Goal: Information Seeking & Learning: Learn about a topic

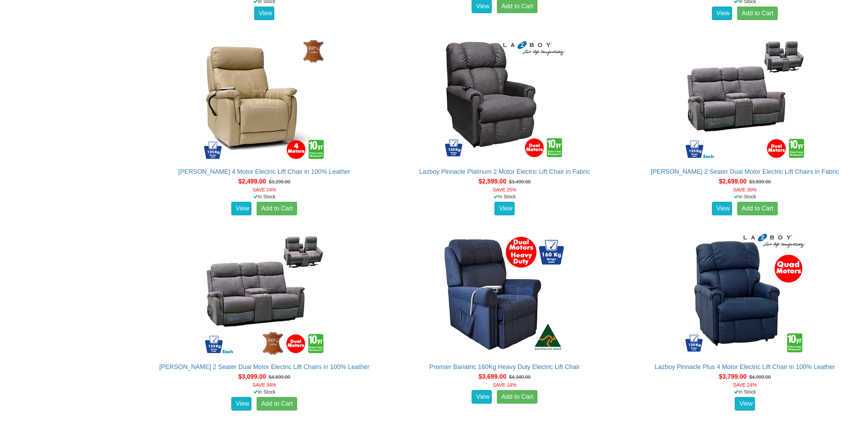
scroll to position [1420, 0]
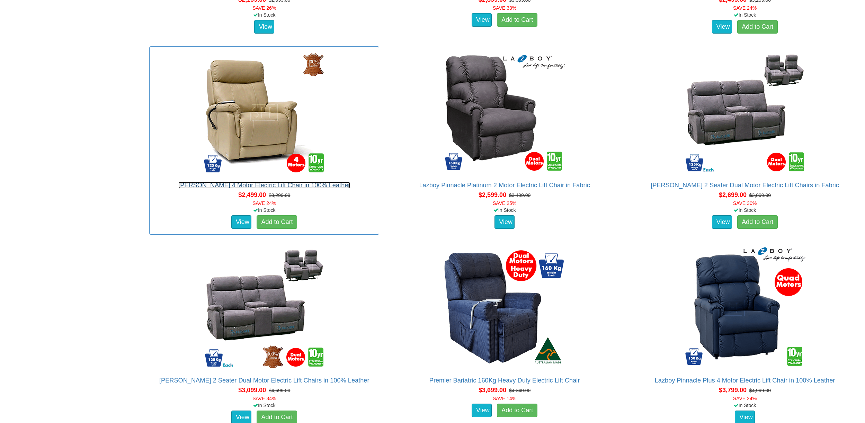
click at [250, 185] on link "[PERSON_NAME] 4 Motor Electric Lift Chair in 100% Leather" at bounding box center [264, 185] width 172 height 7
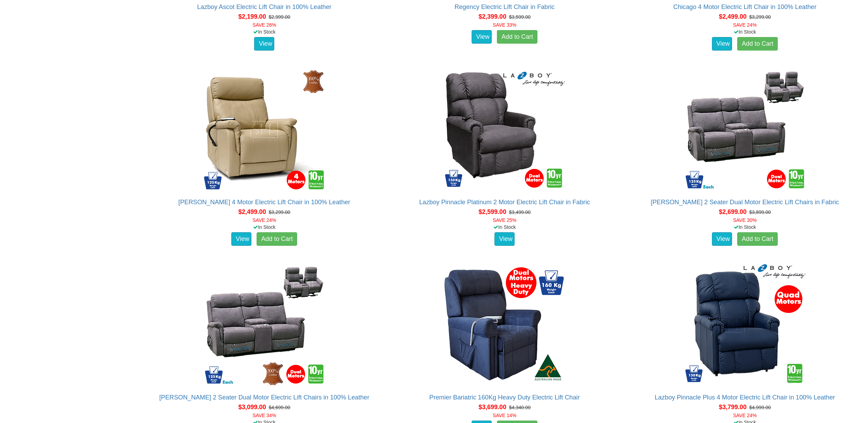
scroll to position [1398, 0]
